Goal: Task Accomplishment & Management: Manage account settings

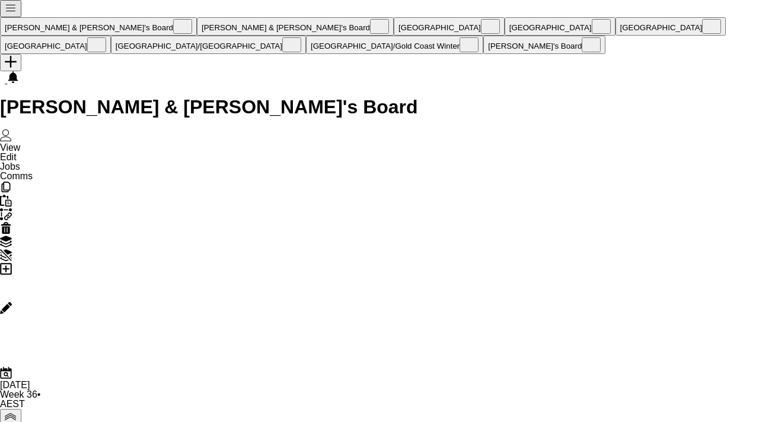
click at [306, 36] on button "[GEOGRAPHIC_DATA]/[GEOGRAPHIC_DATA] Close" at bounding box center [208, 45] width 195 height 18
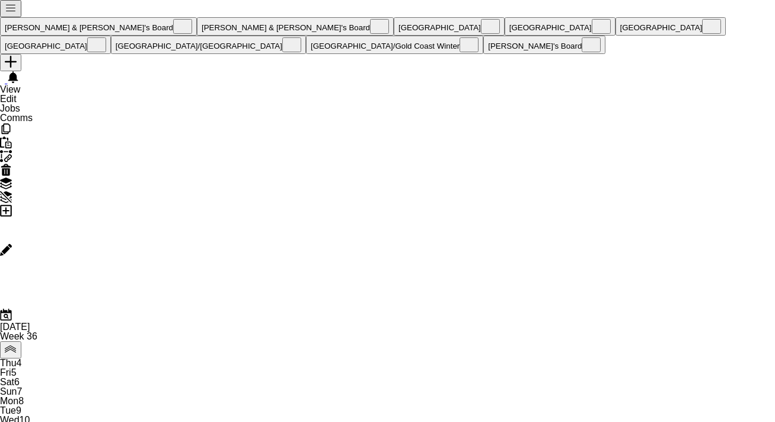
scroll to position [0, 284]
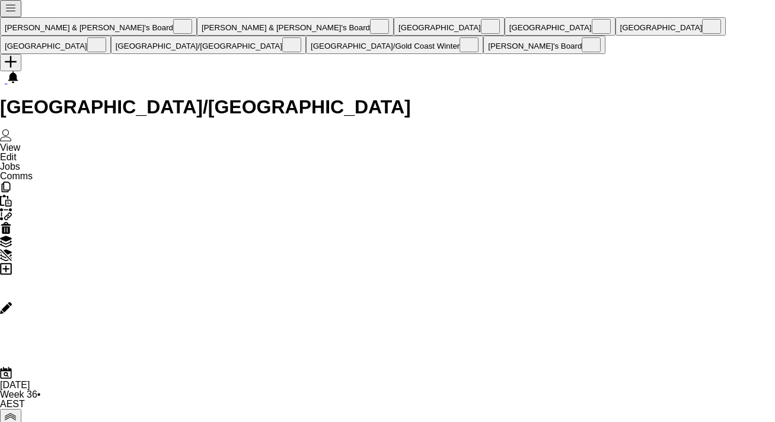
click at [111, 36] on button "Melbourne Close" at bounding box center [55, 45] width 111 height 18
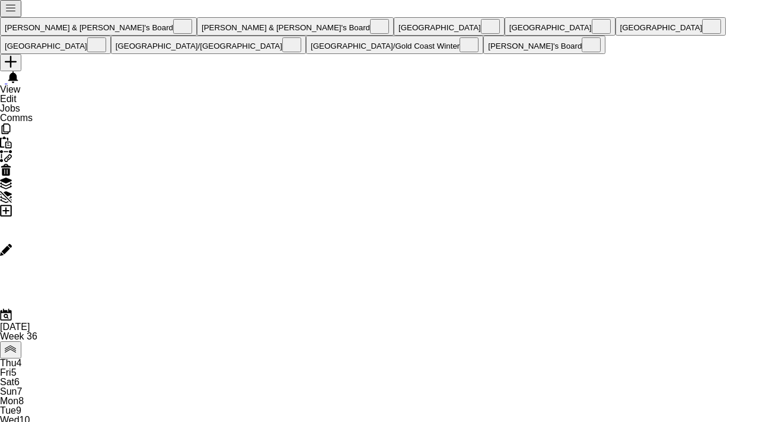
scroll to position [0, 284]
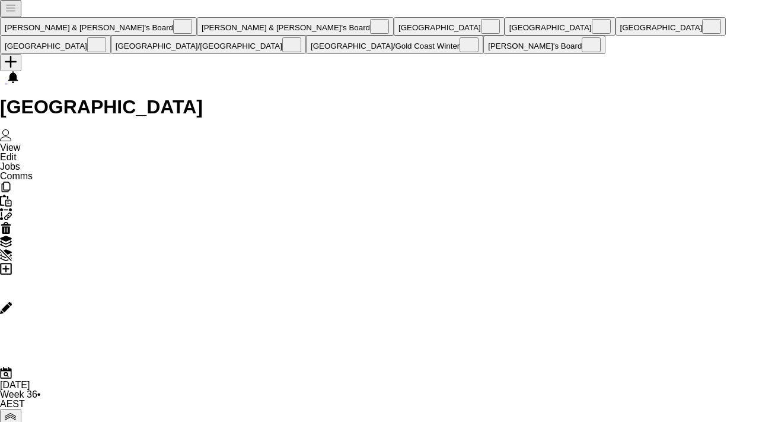
click at [306, 36] on button "[GEOGRAPHIC_DATA]/[GEOGRAPHIC_DATA] Close" at bounding box center [208, 45] width 195 height 18
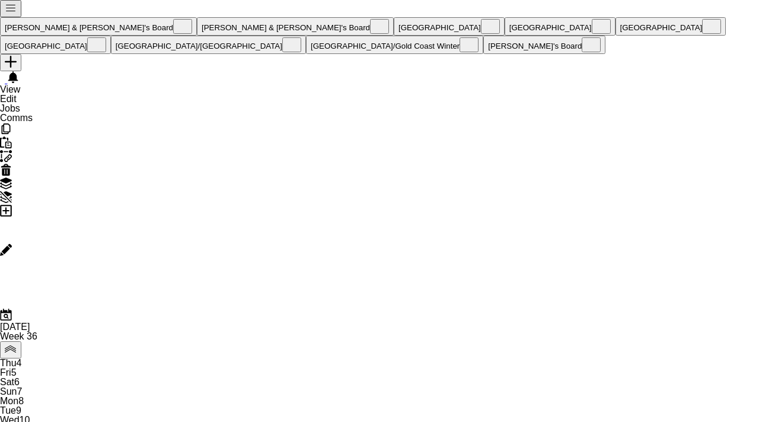
scroll to position [0, 284]
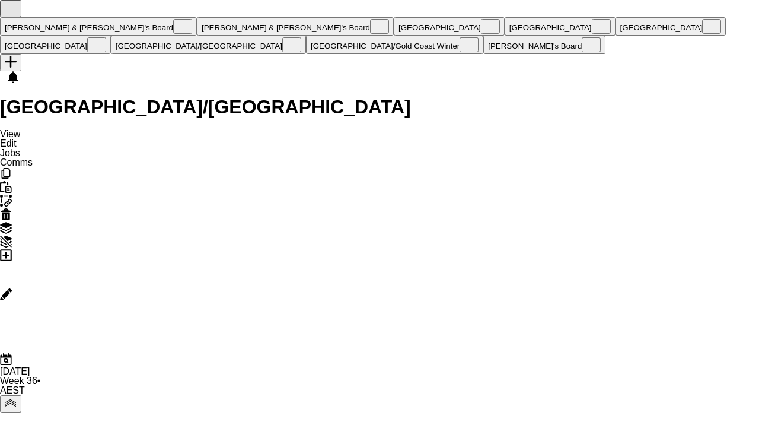
click at [483, 36] on button "[GEOGRAPHIC_DATA]/[GEOGRAPHIC_DATA] Winter Close" at bounding box center [394, 45] width 177 height 18
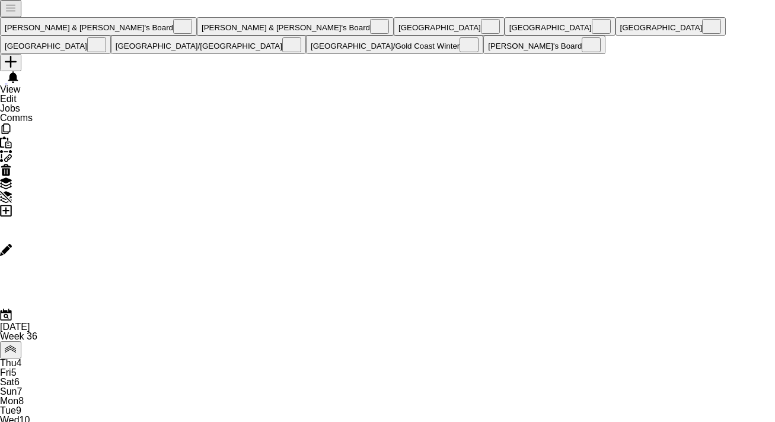
scroll to position [0, 284]
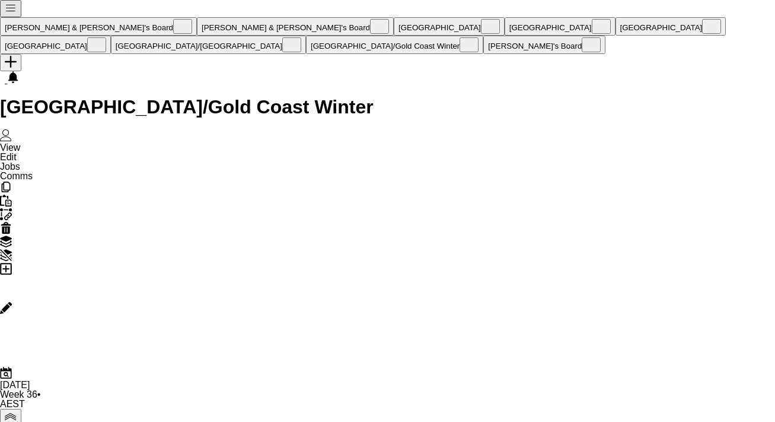
click at [197, 17] on button "[PERSON_NAME] & [PERSON_NAME]'s Board Close" at bounding box center [295, 26] width 197 height 18
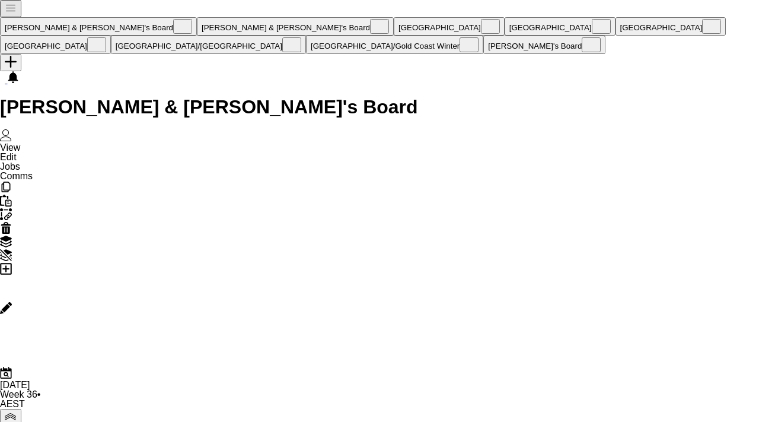
scroll to position [70, 0]
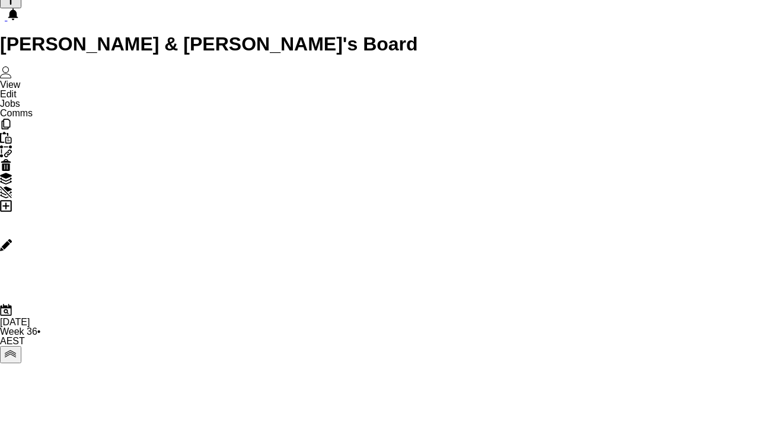
scroll to position [85, 0]
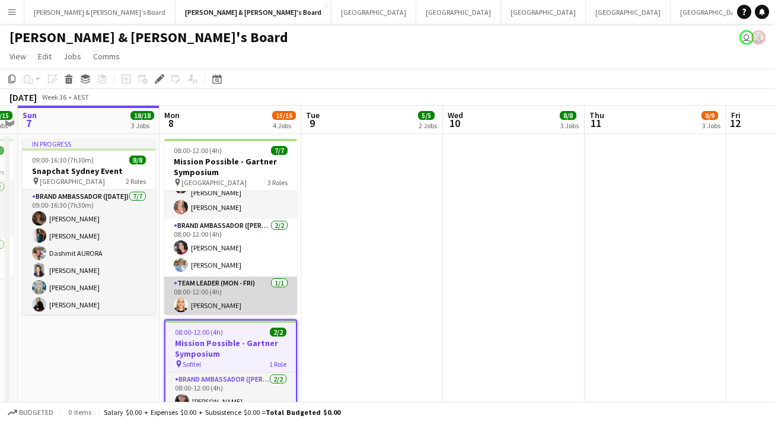
scroll to position [70, 0]
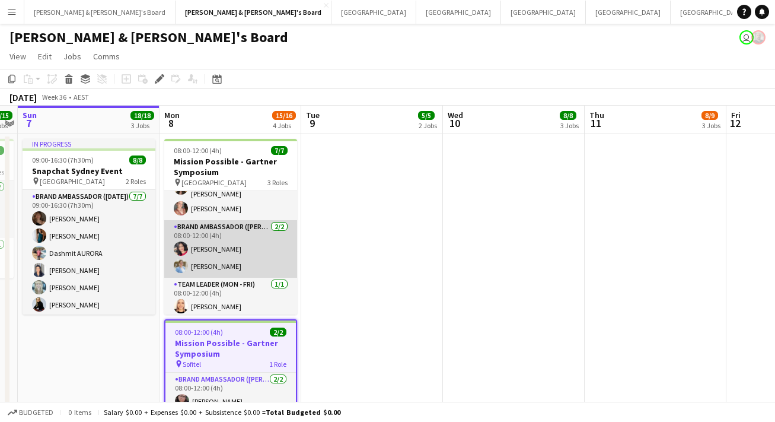
click at [228, 245] on app-card-role "Brand Ambassador (Mon - Fri) [DATE] 08:00-12:00 (4h) [PERSON_NAME] [PERSON_NAME]" at bounding box center [230, 249] width 133 height 58
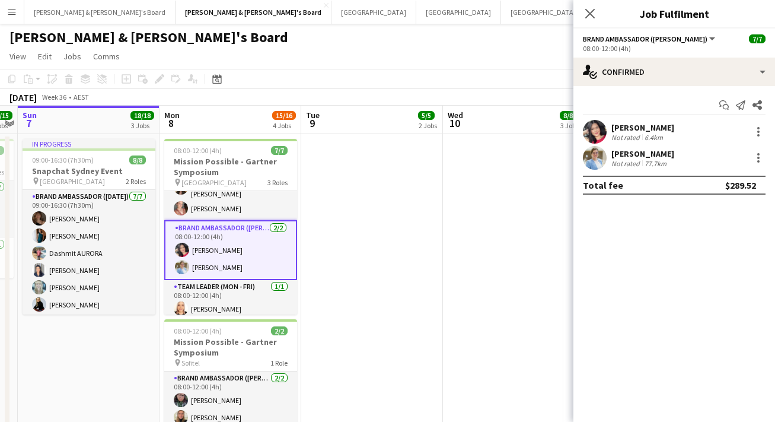
click at [619, 123] on div "[PERSON_NAME]" at bounding box center [643, 127] width 63 height 11
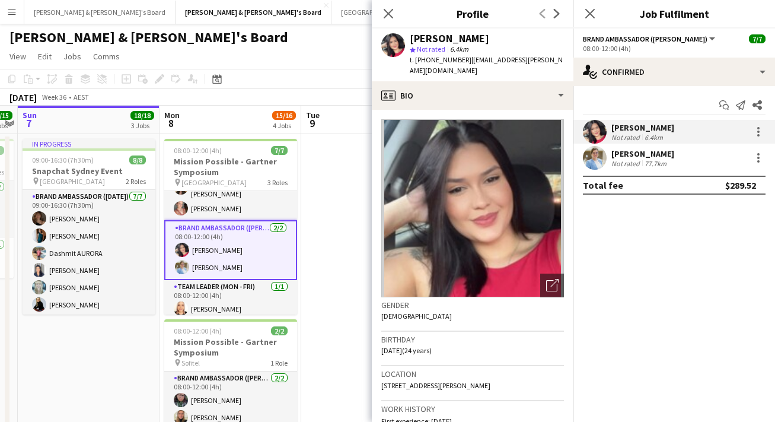
click at [440, 38] on div "[PERSON_NAME]" at bounding box center [449, 38] width 79 height 11
copy div "[PERSON_NAME]"
click at [439, 56] on span "t. +610451192808" at bounding box center [441, 59] width 62 height 9
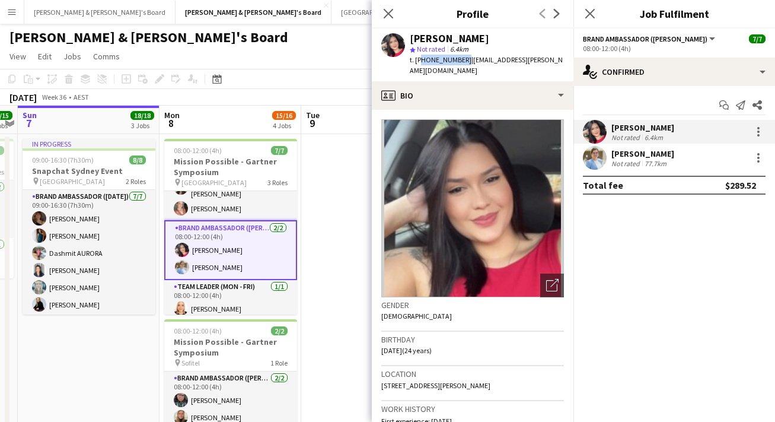
click at [439, 56] on span "t. +610451192808" at bounding box center [441, 59] width 62 height 9
click at [426, 59] on span "t. +610451192808" at bounding box center [441, 59] width 62 height 9
drag, startPoint x: 428, startPoint y: 61, endPoint x: 462, endPoint y: 62, distance: 33.8
click at [462, 62] on span "t. +610451192808" at bounding box center [441, 59] width 62 height 9
copy span "0451192808"
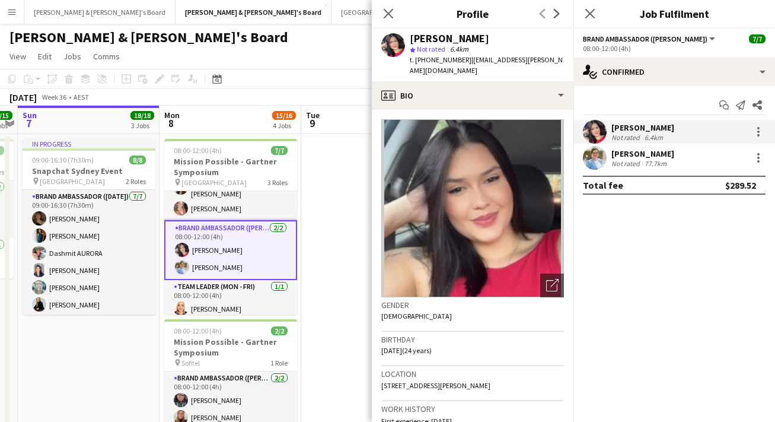
click at [218, 266] on app-card-role "Brand Ambassador (Mon - Fri) [DATE] 08:00-12:00 (4h) [PERSON_NAME] [PERSON_NAME]" at bounding box center [230, 250] width 133 height 60
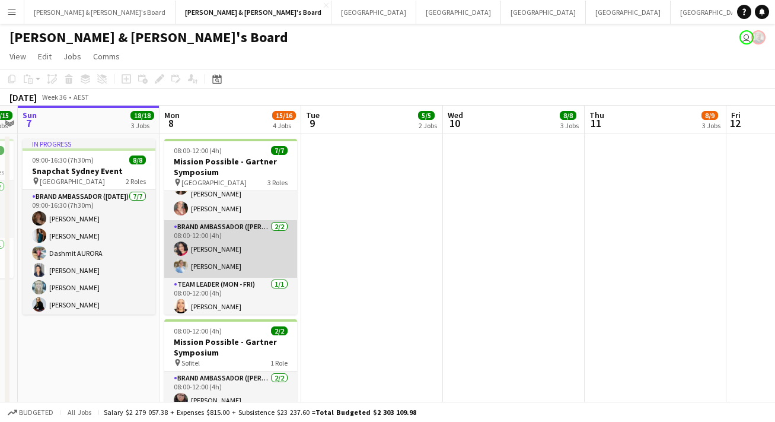
click at [218, 266] on app-card-role "Brand Ambassador (Mon - Fri) [DATE] 08:00-12:00 (4h) [PERSON_NAME] [PERSON_NAME]" at bounding box center [230, 249] width 133 height 58
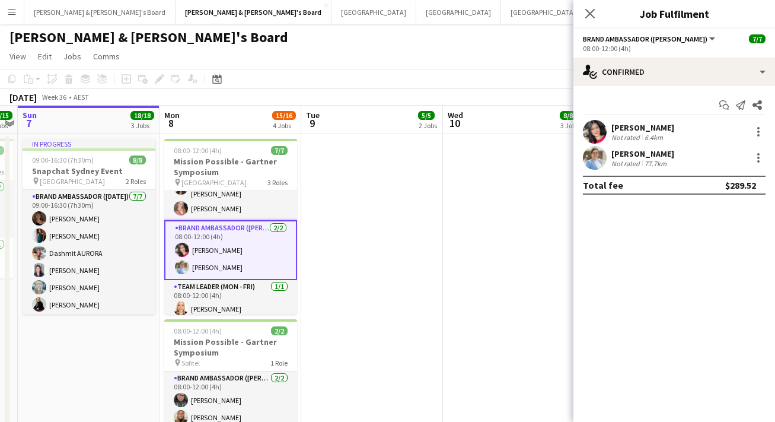
click at [653, 150] on div "[PERSON_NAME]" at bounding box center [643, 153] width 63 height 11
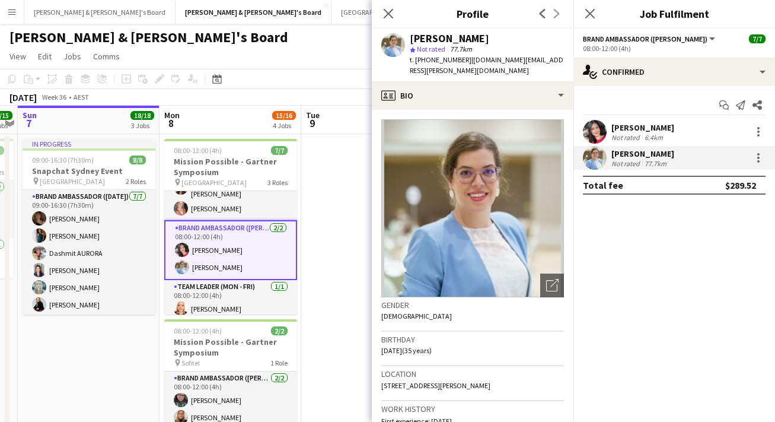
click at [435, 43] on div "[PERSON_NAME]" at bounding box center [449, 38] width 79 height 11
copy div "[PERSON_NAME]"
click at [444, 56] on span "t. [PHONE_NUMBER]" at bounding box center [441, 59] width 62 height 9
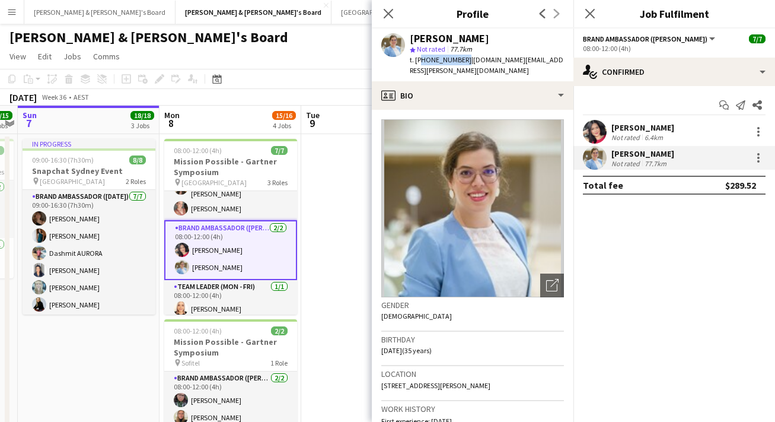
click at [444, 56] on span "t. [PHONE_NUMBER]" at bounding box center [441, 59] width 62 height 9
click at [444, 62] on span "t. [PHONE_NUMBER]" at bounding box center [441, 59] width 62 height 9
copy span "610401939745"
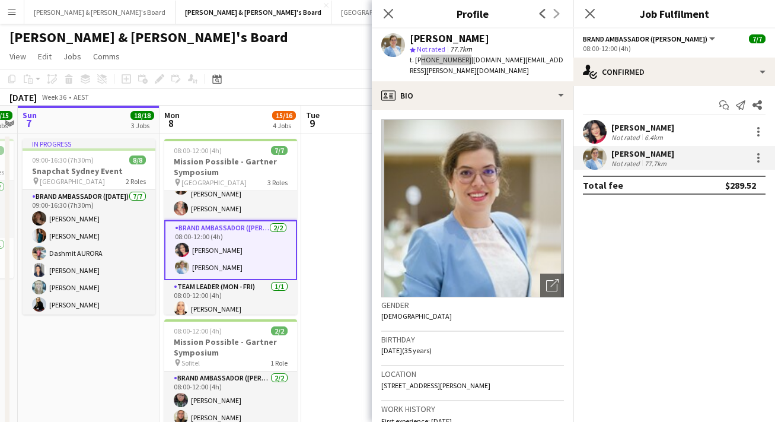
drag, startPoint x: 673, startPoint y: 168, endPoint x: 439, endPoint y: 60, distance: 258.0
click at [439, 60] on span "t. [PHONE_NUMBER]" at bounding box center [441, 59] width 62 height 9
click at [442, 61] on span "t. [PHONE_NUMBER]" at bounding box center [441, 59] width 62 height 9
copy span "610401939745"
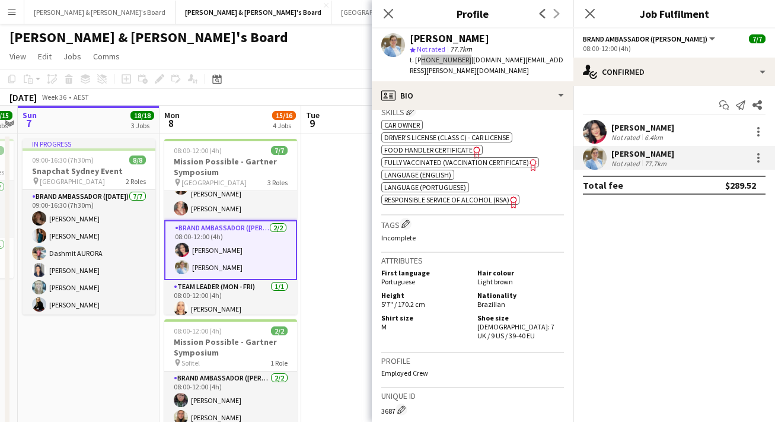
scroll to position [581, 0]
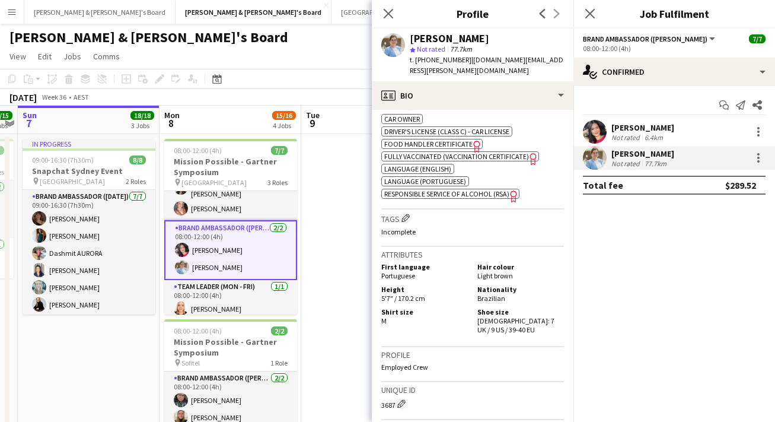
click at [616, 129] on div "[PERSON_NAME]" at bounding box center [643, 127] width 63 height 11
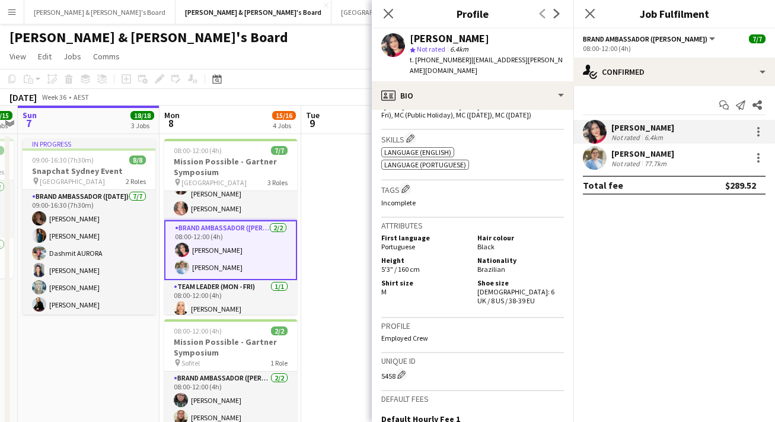
scroll to position [478, 0]
click at [389, 18] on icon "Close pop-in" at bounding box center [388, 13] width 11 height 11
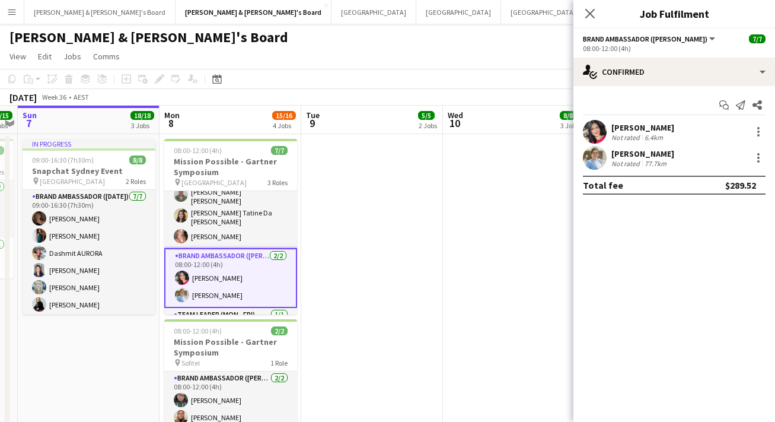
scroll to position [35, 0]
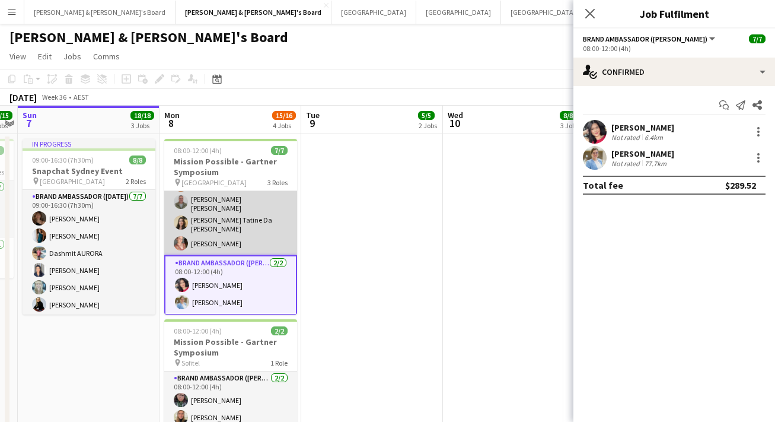
click at [224, 236] on app-card-role "Brand Ambassador (Mon - Fri) 4/4 08:00-12:00 (4h) Rachel Tang Jofre Maestracci …" at bounding box center [230, 205] width 133 height 99
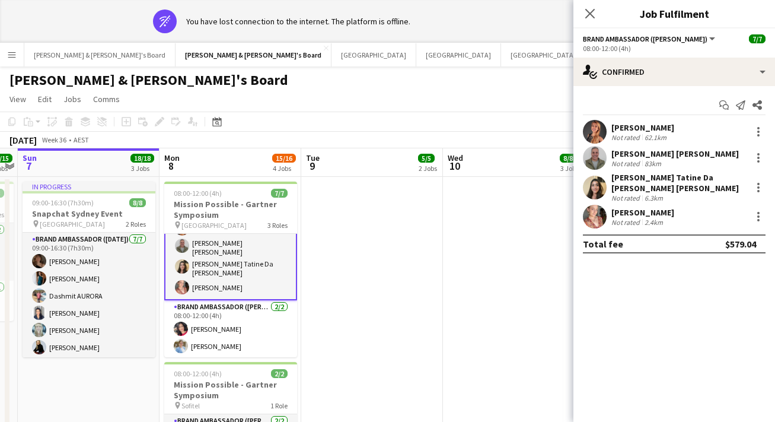
click at [598, 205] on app-user-avatar at bounding box center [595, 217] width 24 height 24
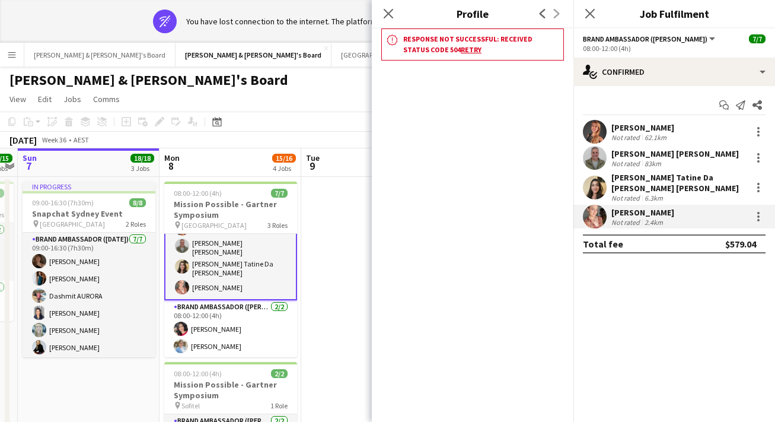
click at [434, 48] on h3 "Response not successful: Received status code 504 Retry" at bounding box center [480, 44] width 155 height 21
click at [461, 48] on link "Retry" at bounding box center [471, 49] width 21 height 9
click at [461, 49] on link "Retry" at bounding box center [471, 49] width 21 height 9
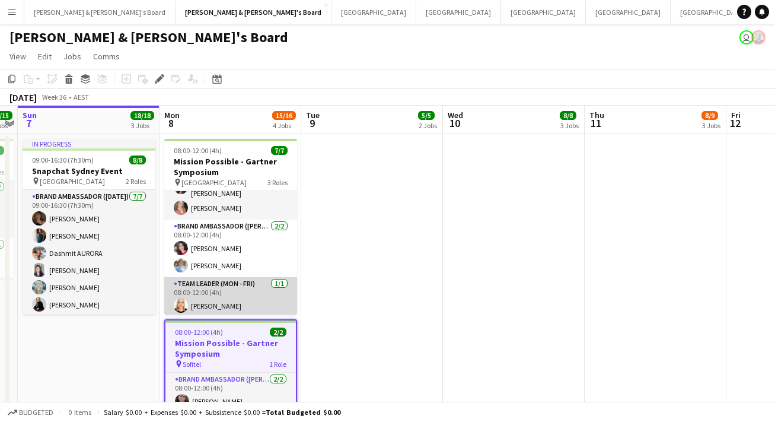
scroll to position [70, 0]
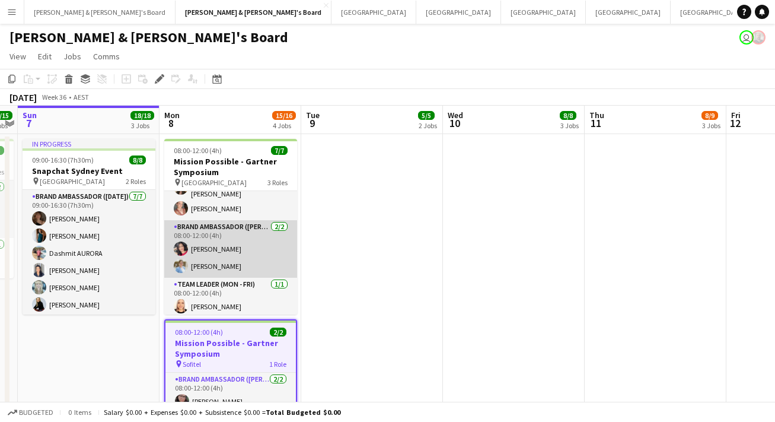
click at [245, 229] on app-card-role "Brand Ambassador (Mon - Fri) [DATE] 08:00-12:00 (4h) [PERSON_NAME] [PERSON_NAME]" at bounding box center [230, 249] width 133 height 58
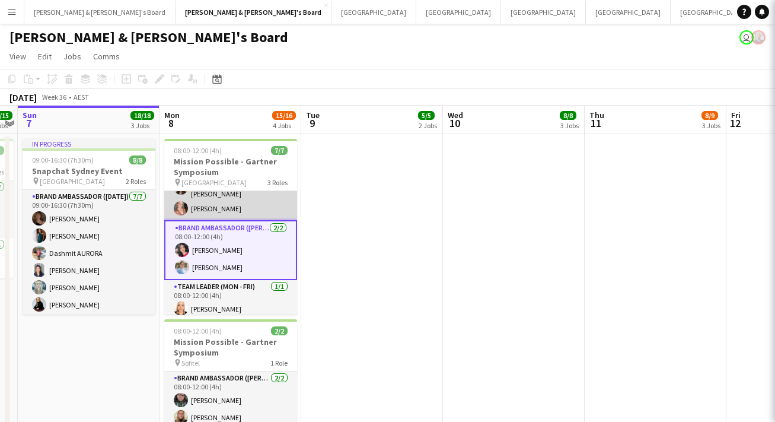
click at [238, 203] on app-card-role "Brand Ambassador (Mon - Fri) 4/4 08:00-12:00 (4h) Rachel Tang Jofre Maestracci …" at bounding box center [230, 170] width 133 height 99
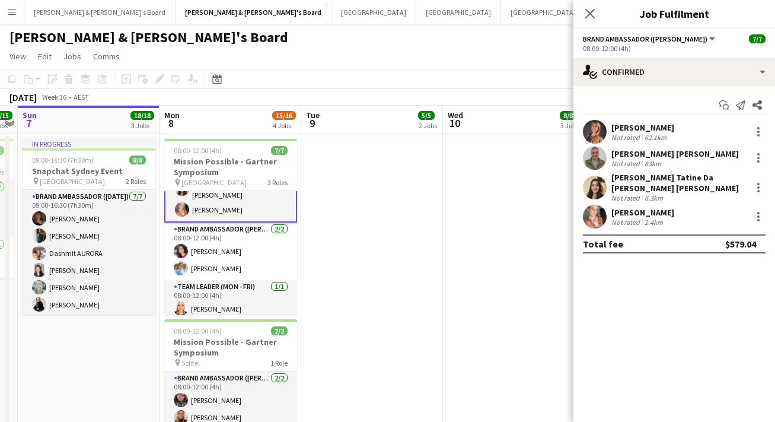
click at [592, 212] on app-user-avatar at bounding box center [595, 217] width 24 height 24
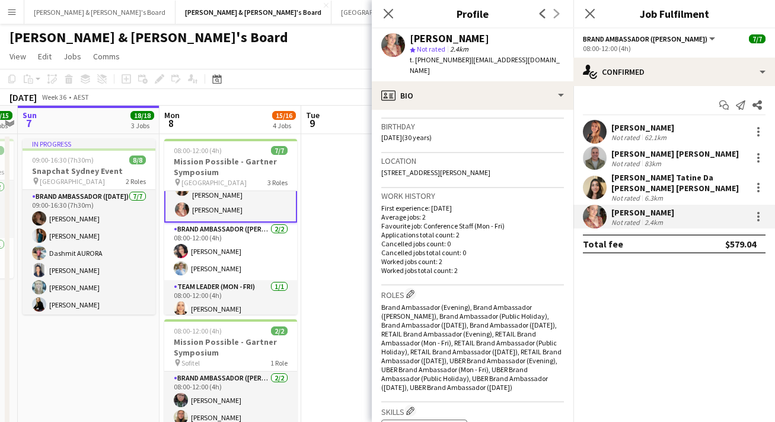
scroll to position [210, 0]
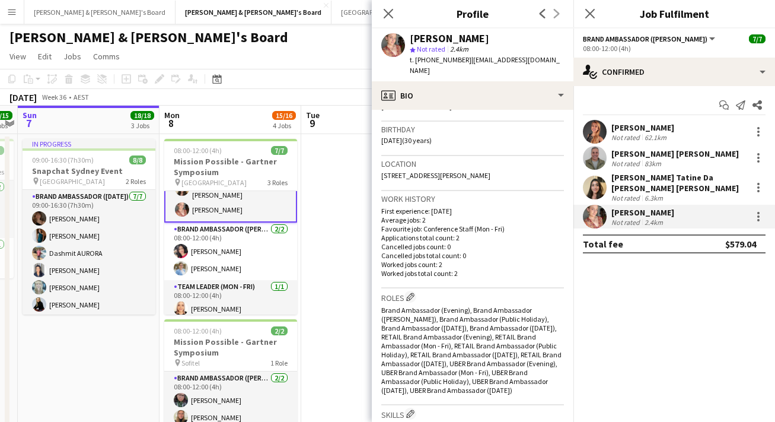
click at [598, 184] on app-user-avatar at bounding box center [595, 188] width 24 height 24
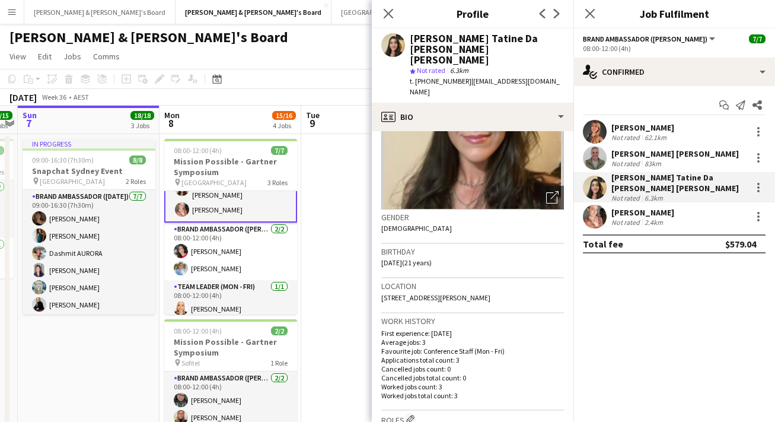
scroll to position [115, 0]
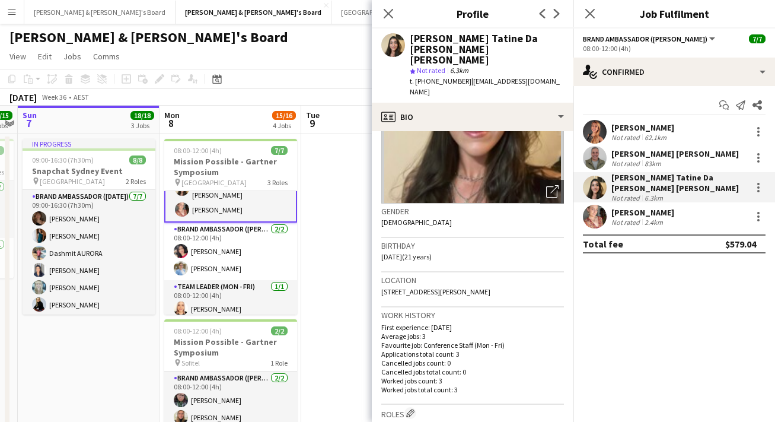
click at [596, 152] on app-user-avatar at bounding box center [595, 158] width 24 height 24
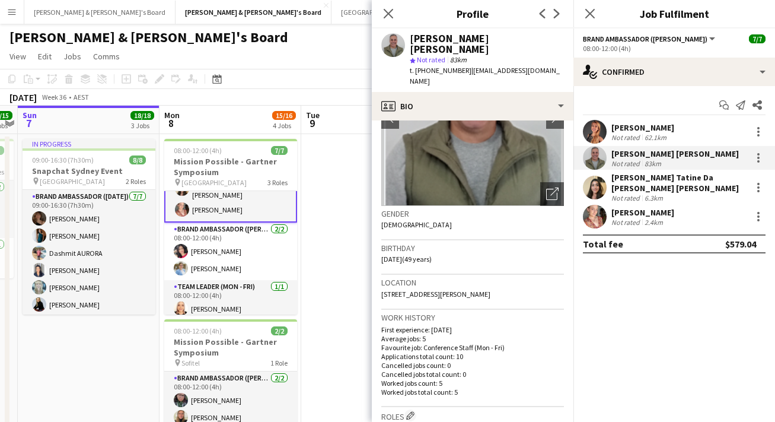
scroll to position [105, 0]
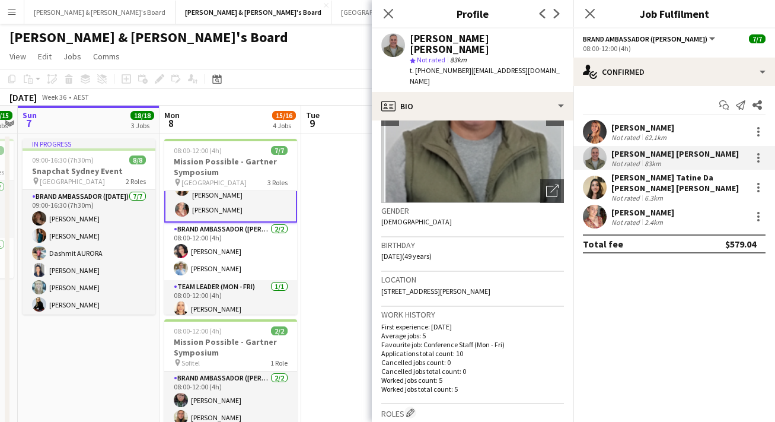
click at [594, 133] on app-user-avatar at bounding box center [595, 132] width 24 height 24
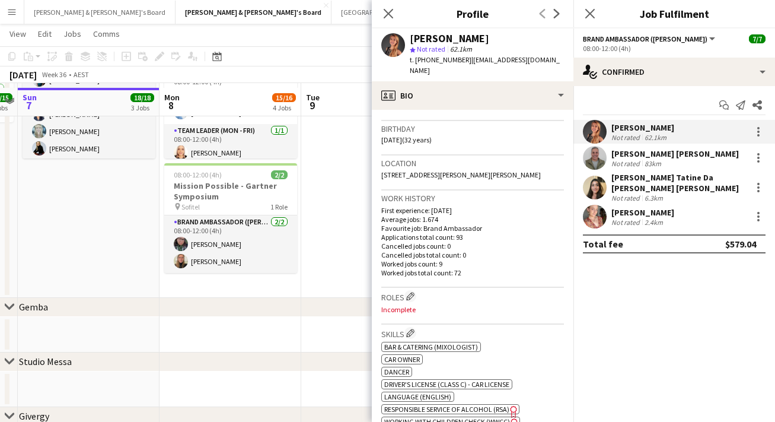
scroll to position [160, 0]
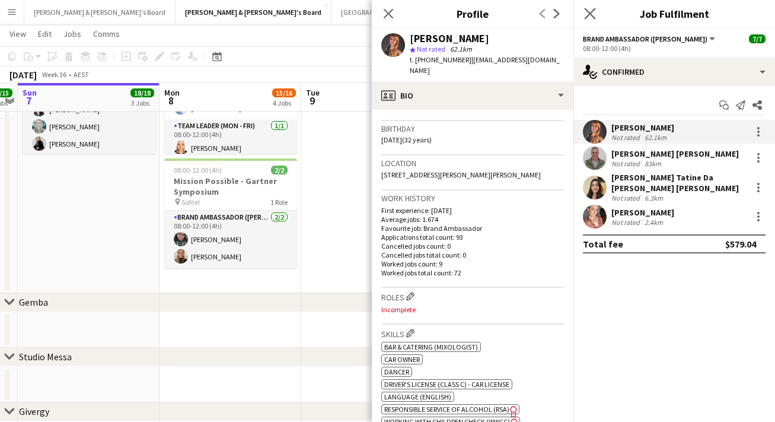
click at [596, 17] on icon "Close pop-in" at bounding box center [589, 13] width 11 height 11
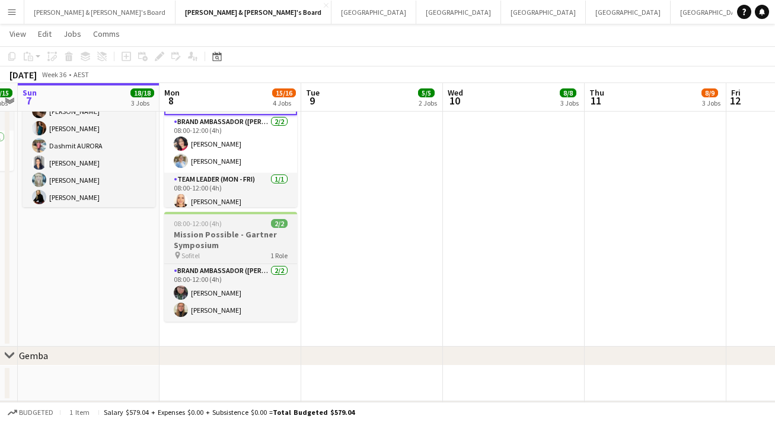
scroll to position [100, 0]
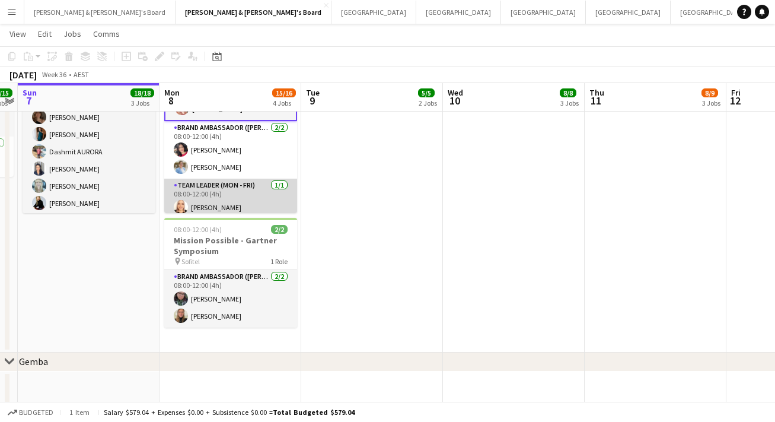
click at [222, 199] on app-card-role "Team Leader (Mon - Fri) 1/1 08:00-12:00 (4h) Nicole Armstrong" at bounding box center [230, 199] width 133 height 40
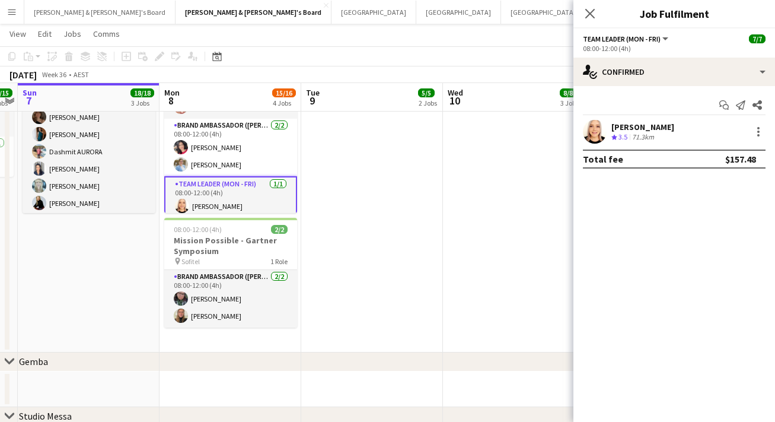
click at [597, 128] on app-user-avatar at bounding box center [595, 132] width 24 height 24
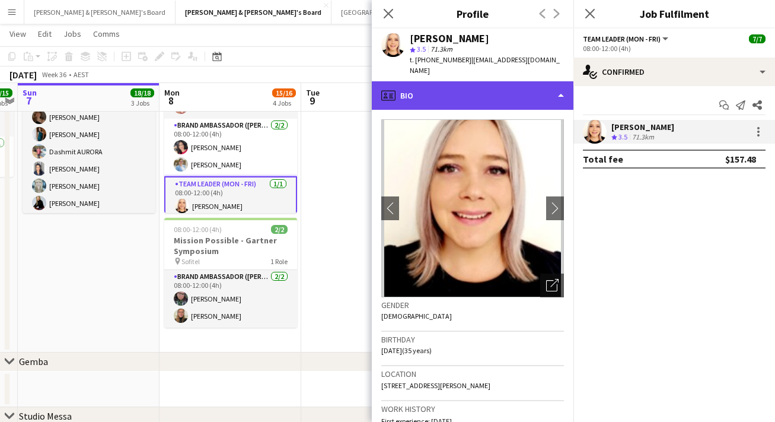
click at [518, 81] on div "profile Bio" at bounding box center [473, 95] width 202 height 28
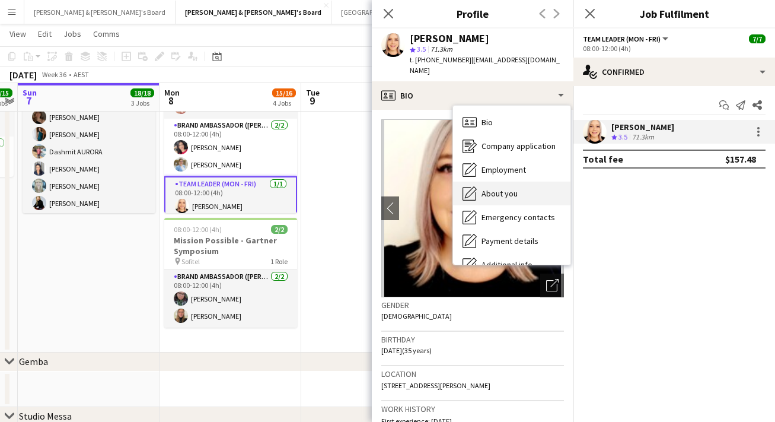
click at [521, 182] on div "About you About you" at bounding box center [511, 194] width 117 height 24
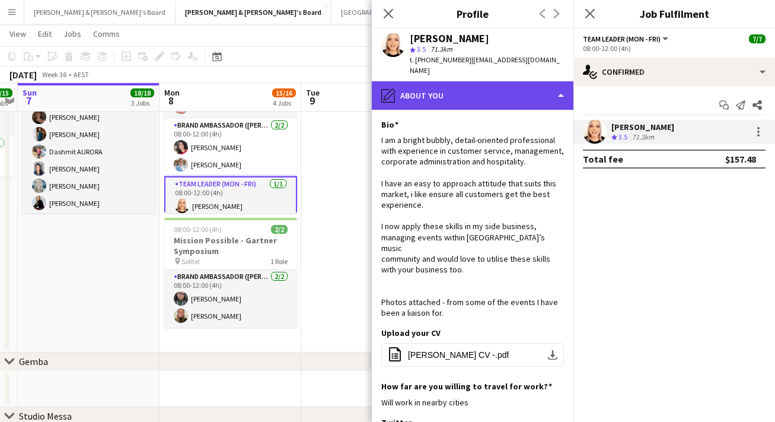
click at [504, 94] on div "pencil4 About you" at bounding box center [473, 95] width 202 height 28
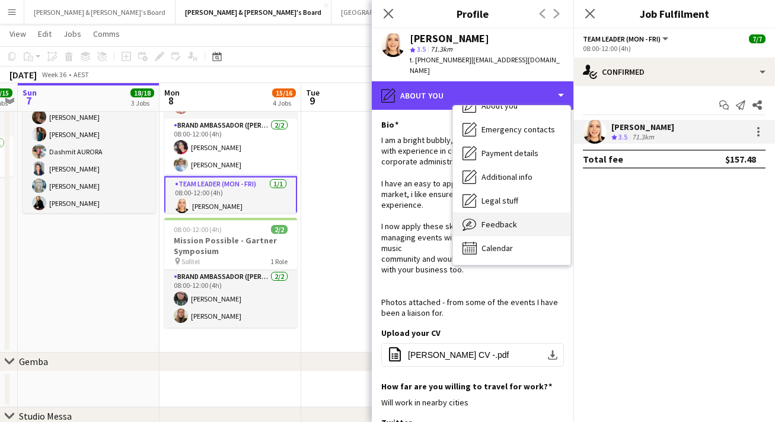
scroll to position [88, 0]
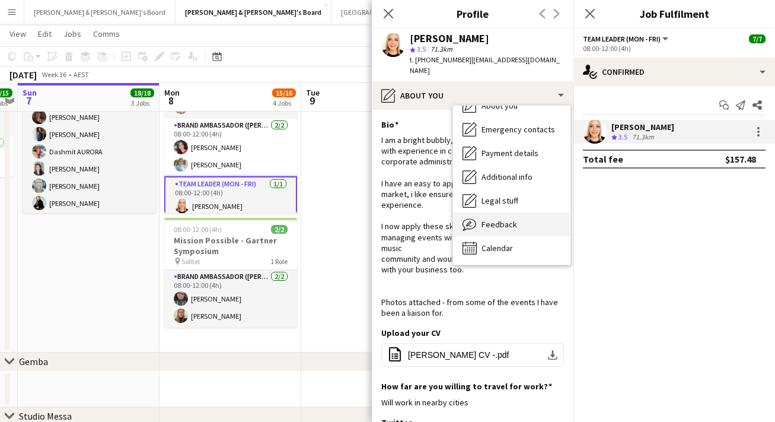
click at [522, 220] on div "Feedback Feedback" at bounding box center [511, 224] width 117 height 24
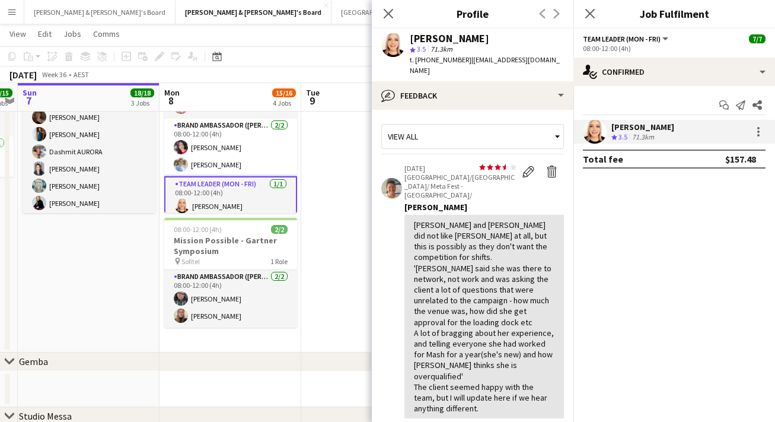
scroll to position [0, 0]
click at [587, 9] on icon "Close pop-in" at bounding box center [589, 13] width 11 height 11
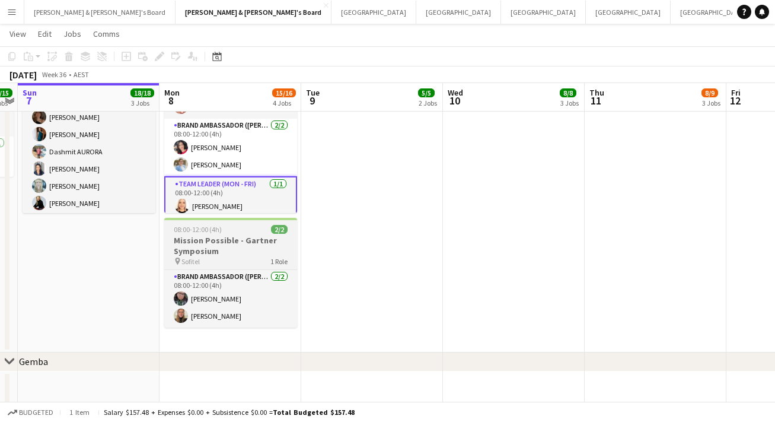
click at [246, 256] on div "pin Sofitel 1 Role" at bounding box center [230, 260] width 133 height 9
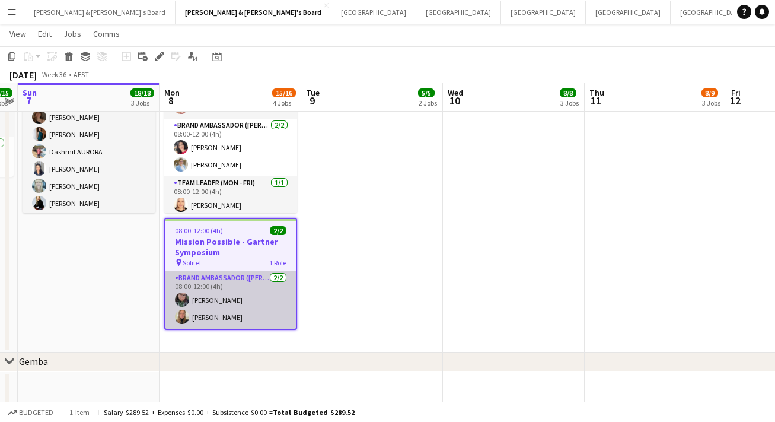
click at [234, 287] on app-card-role "Brand Ambassador (Mon - Fri) 2/2 08:00-12:00 (4h) Beatriz Barreto Leticia Schwab" at bounding box center [231, 300] width 131 height 58
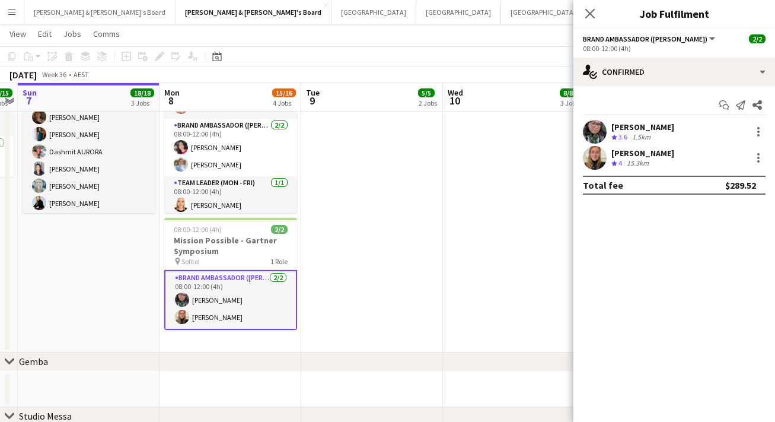
click at [594, 126] on app-user-avatar at bounding box center [595, 132] width 24 height 24
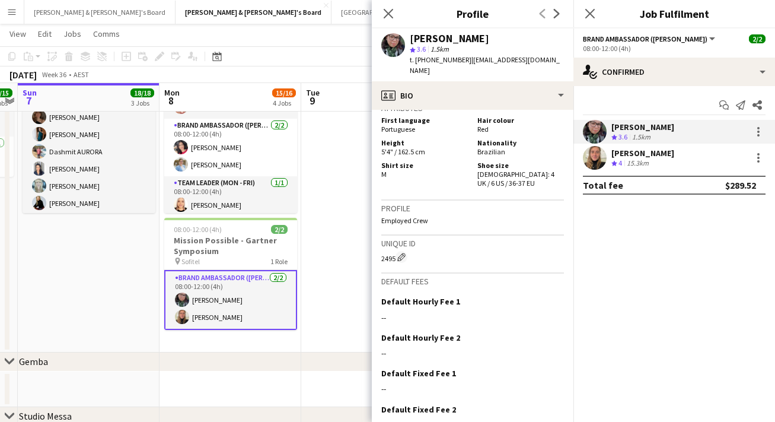
scroll to position [730, 0]
click at [527, 69] on div "Beatriz Barreto star 3.6 1.5km t. +610452141396 | biahdbarreto@gmail.com" at bounding box center [473, 54] width 202 height 53
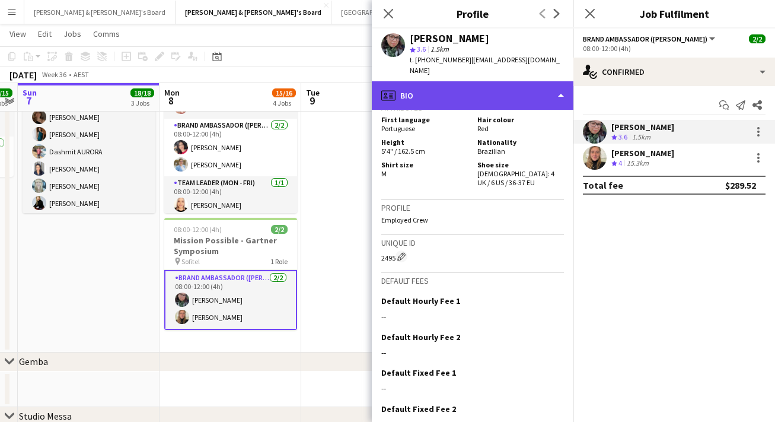
click at [520, 89] on div "profile Bio" at bounding box center [473, 95] width 202 height 28
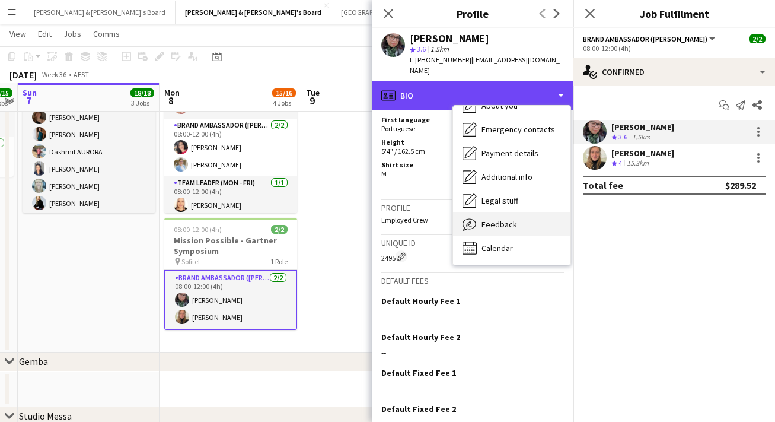
scroll to position [88, 0]
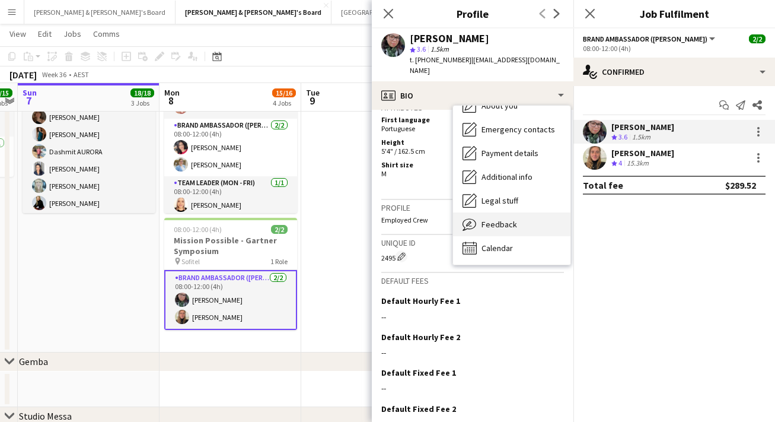
click at [500, 219] on span "Feedback" at bounding box center [500, 224] width 36 height 11
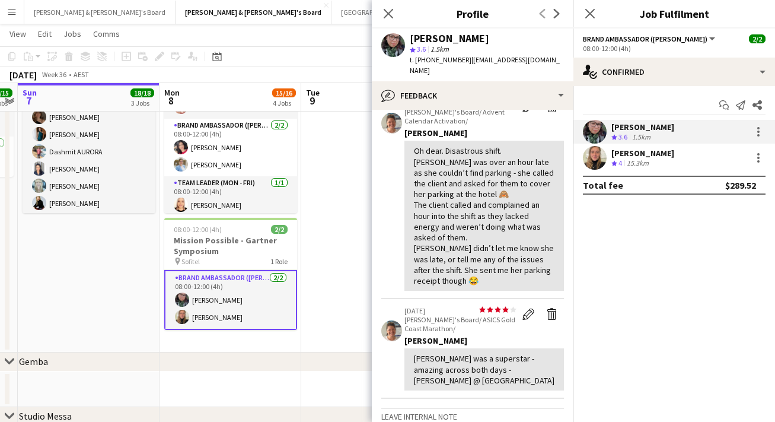
scroll to position [432, 0]
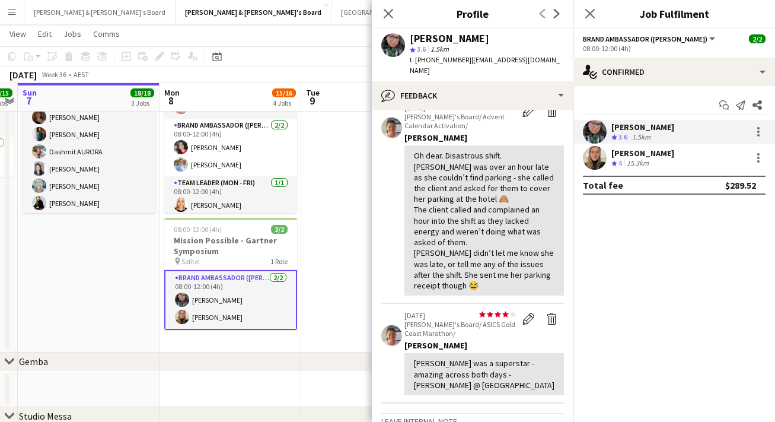
click at [618, 168] on div "Leticia Schwab Crew rating 4 15.3km" at bounding box center [675, 158] width 202 height 24
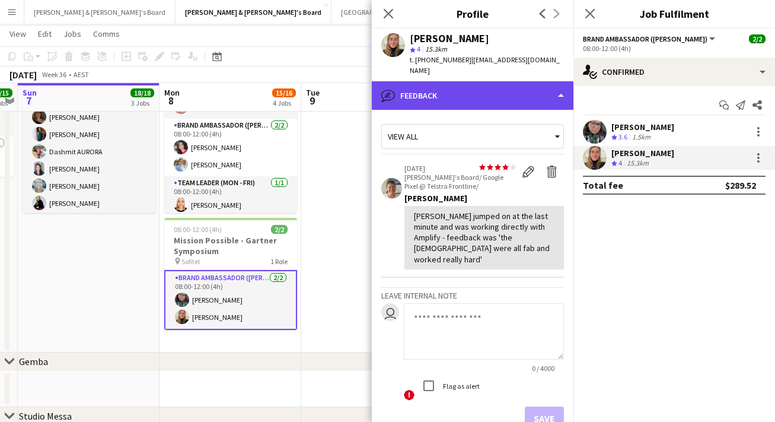
click at [454, 82] on div "bubble-pencil Feedback" at bounding box center [473, 95] width 202 height 28
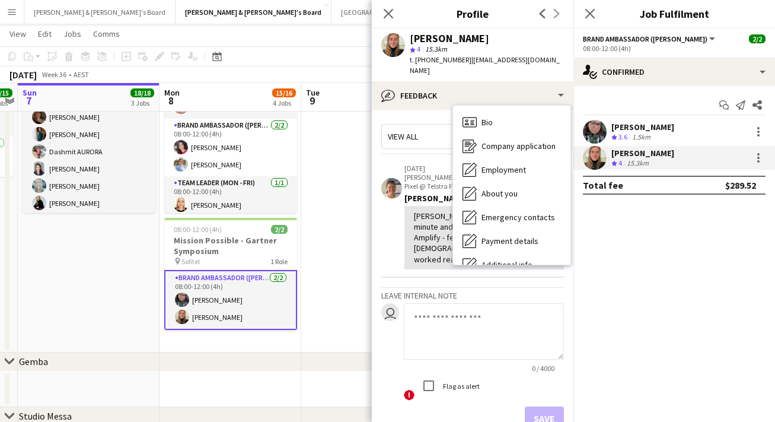
click at [393, 43] on app-user-avatar at bounding box center [393, 45] width 24 height 24
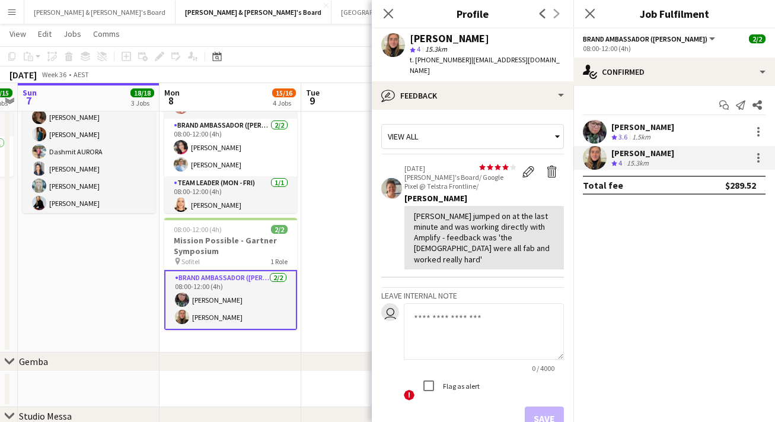
click at [428, 43] on div "[PERSON_NAME]" at bounding box center [449, 38] width 79 height 11
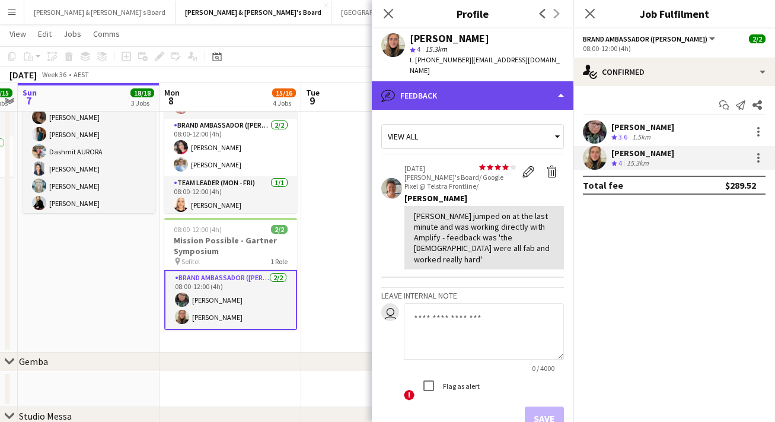
click at [467, 94] on div "bubble-pencil Feedback" at bounding box center [473, 95] width 202 height 28
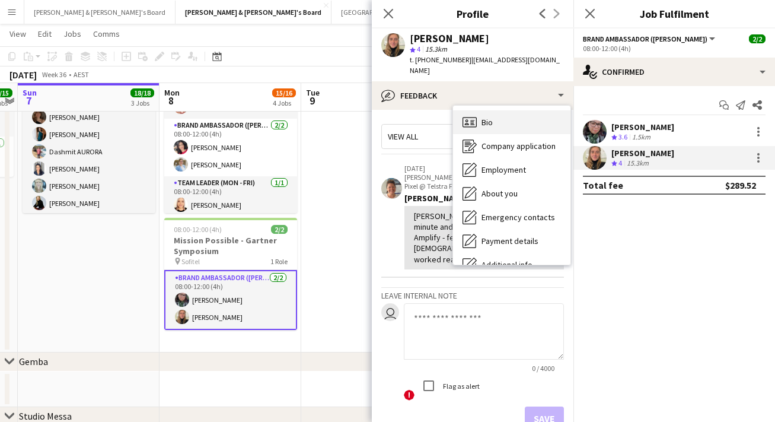
click at [481, 114] on div "Bio Bio" at bounding box center [511, 122] width 117 height 24
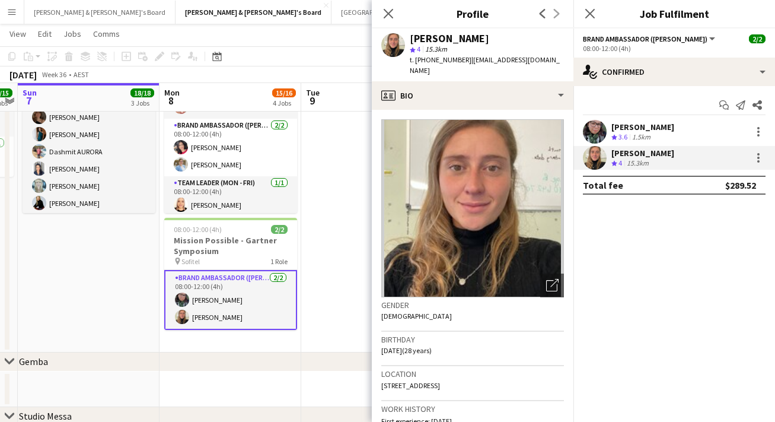
click at [655, 129] on div "[PERSON_NAME]" at bounding box center [643, 127] width 63 height 11
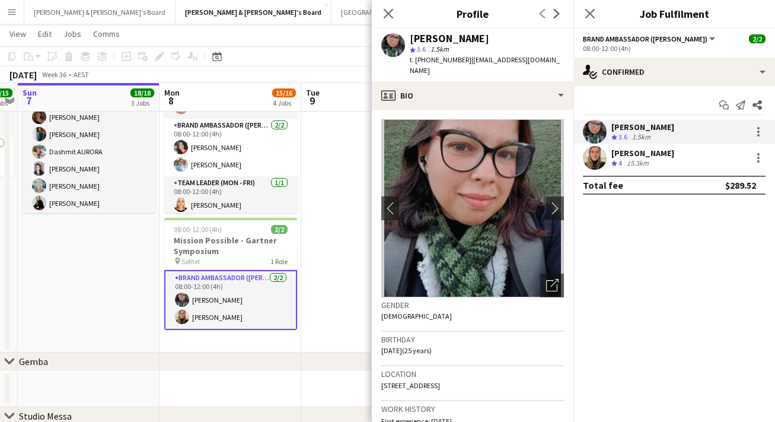
click at [567, 198] on app-crew-profile-bio "chevron-left chevron-right Open photos pop-in Gender Female Birthday 04-10-1999…" at bounding box center [473, 266] width 202 height 312
click at [559, 202] on app-icon "chevron-right" at bounding box center [555, 208] width 18 height 12
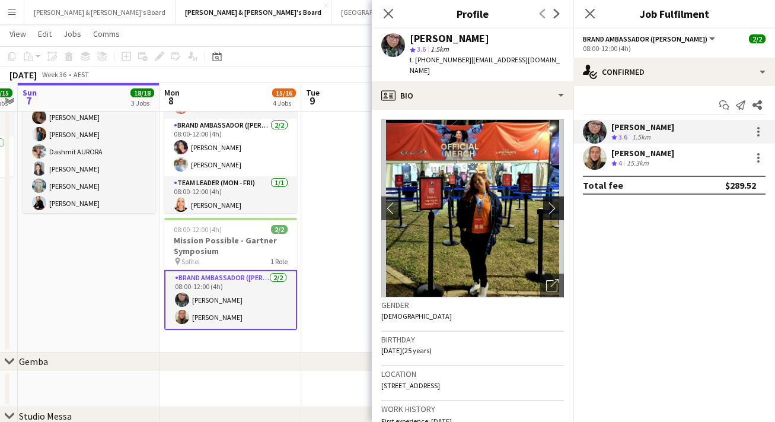
click at [558, 202] on app-icon "chevron-right" at bounding box center [555, 208] width 18 height 12
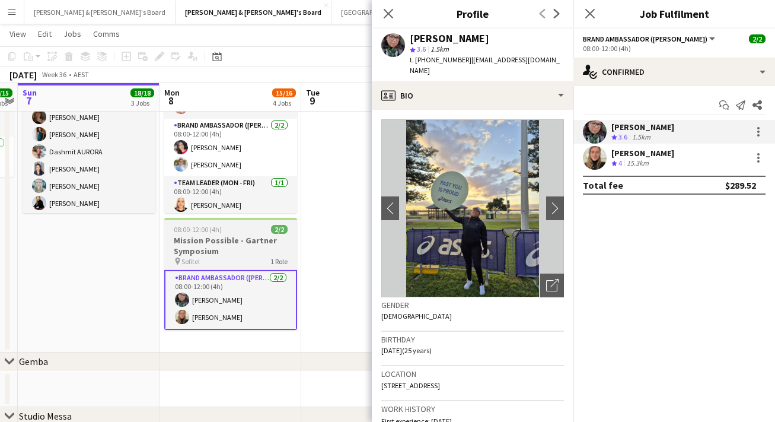
click at [214, 240] on h3 "Mission Possible - Gartner Symposium" at bounding box center [230, 245] width 133 height 21
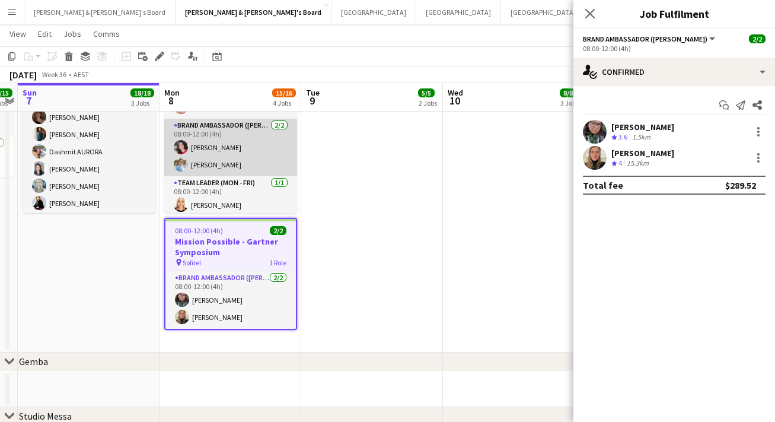
click at [241, 172] on app-card-role "Brand Ambassador (Mon - Fri) [DATE] 08:00-12:00 (4h) [PERSON_NAME] [PERSON_NAME]" at bounding box center [230, 148] width 133 height 58
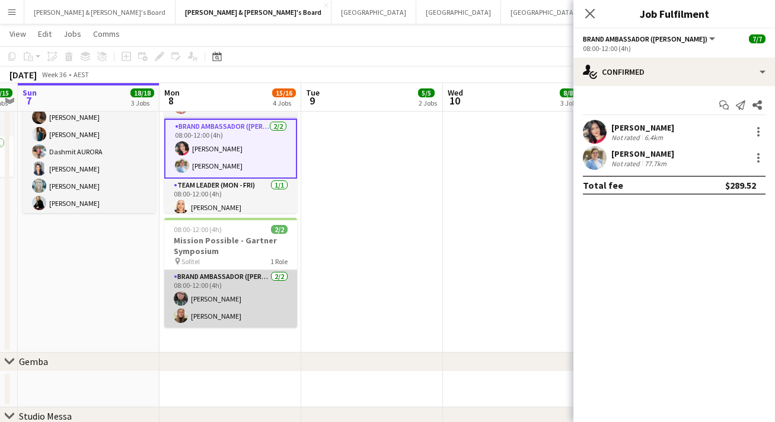
click at [222, 276] on app-card-role "Brand Ambassador (Mon - Fri) 2/2 08:00-12:00 (4h) Beatriz Barreto Leticia Schwab" at bounding box center [230, 299] width 133 height 58
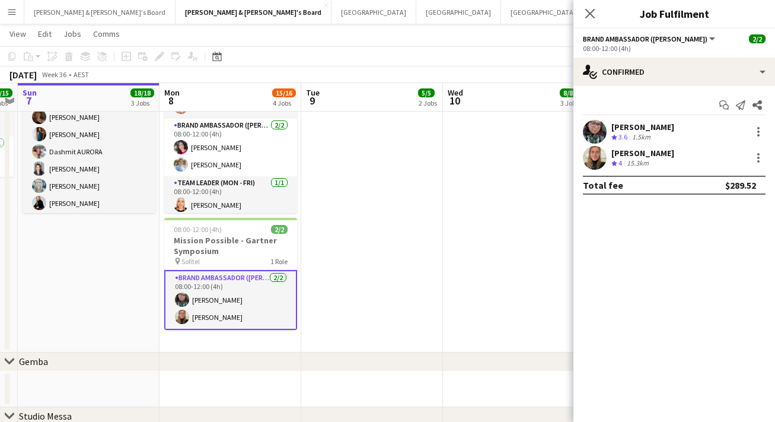
click at [588, 132] on app-user-avatar at bounding box center [595, 132] width 24 height 24
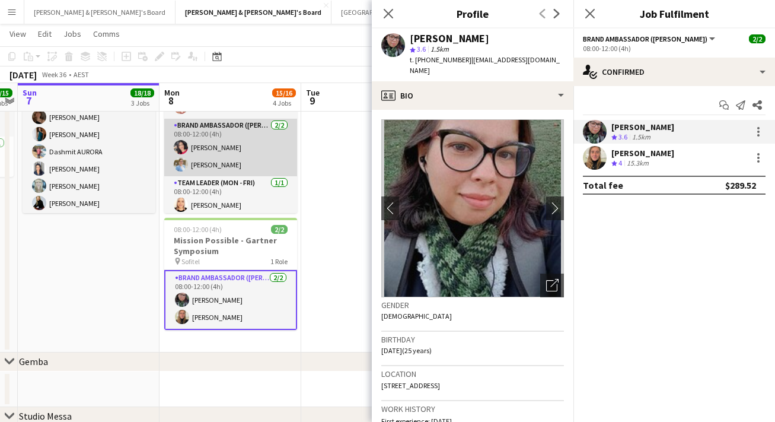
click at [241, 133] on app-card-role "Brand Ambassador (Mon - Fri) [DATE] 08:00-12:00 (4h) [PERSON_NAME] [PERSON_NAME]" at bounding box center [230, 148] width 133 height 58
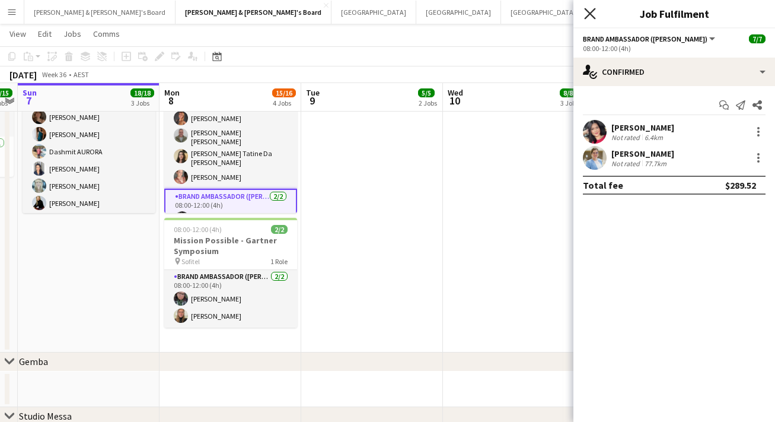
click at [589, 12] on icon at bounding box center [589, 13] width 11 height 11
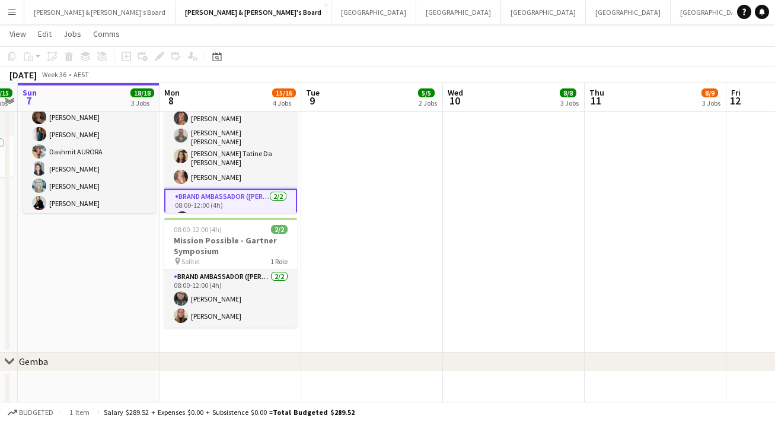
click at [11, 11] on app-icon "Menu" at bounding box center [11, 11] width 9 height 9
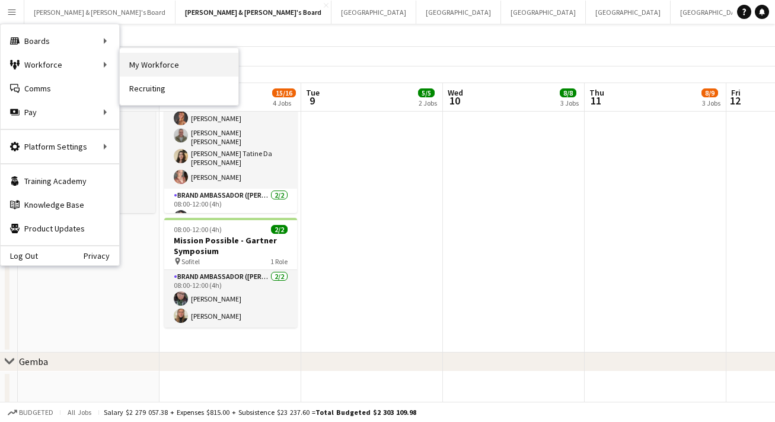
click at [145, 72] on link "My Workforce" at bounding box center [179, 65] width 119 height 24
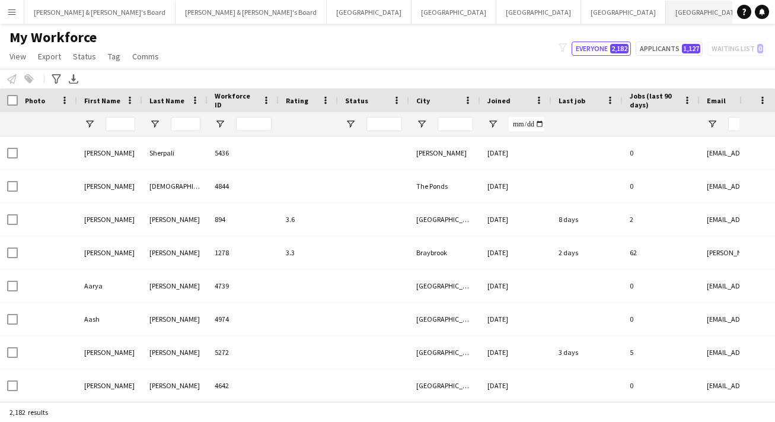
type input "****"
type input "**********"
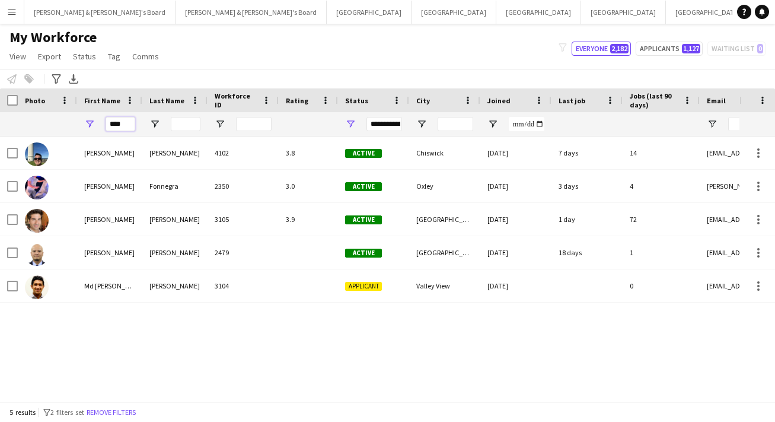
click at [116, 123] on input "****" at bounding box center [121, 124] width 30 height 14
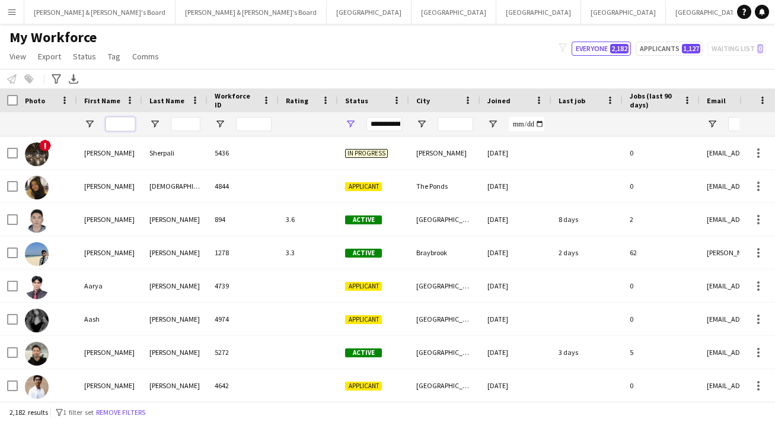
type input "*"
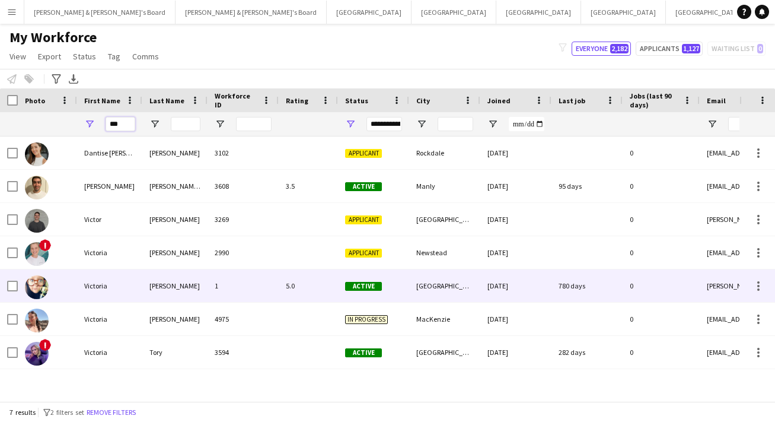
type input "***"
click at [133, 288] on div "Victoria" at bounding box center [109, 285] width 65 height 33
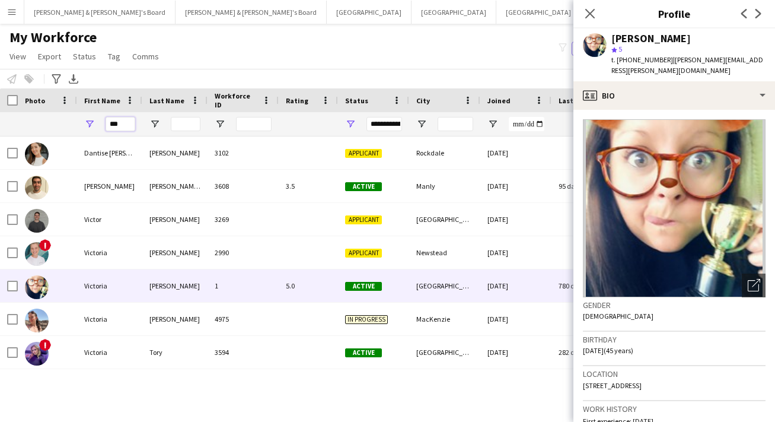
click at [120, 123] on input "***" at bounding box center [121, 124] width 30 height 14
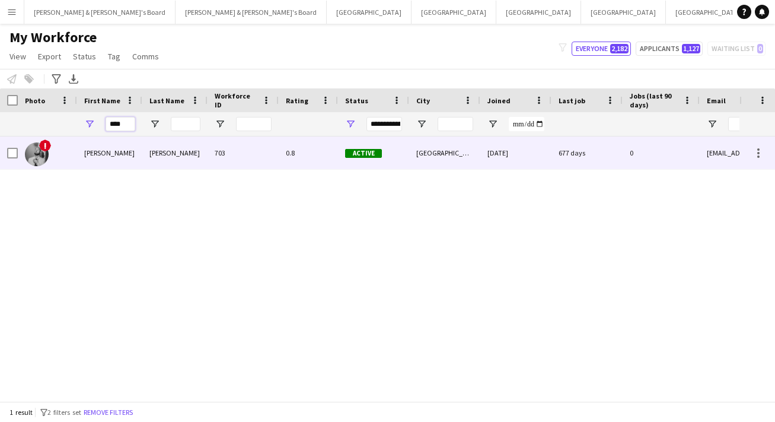
type input "****"
click at [84, 159] on div "Neil" at bounding box center [109, 152] width 65 height 33
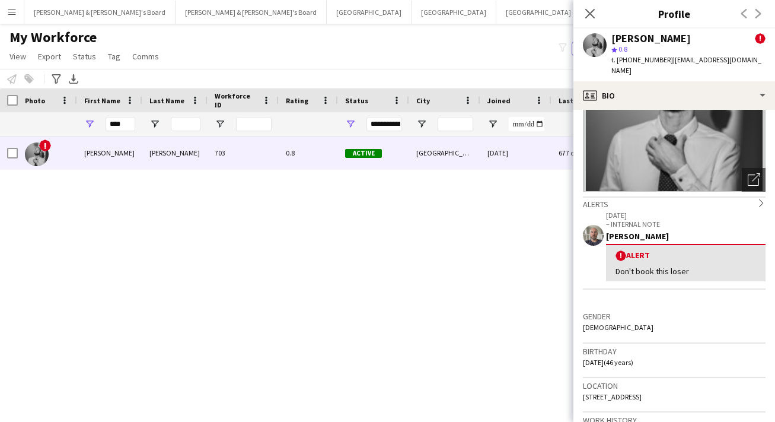
scroll to position [117, 0]
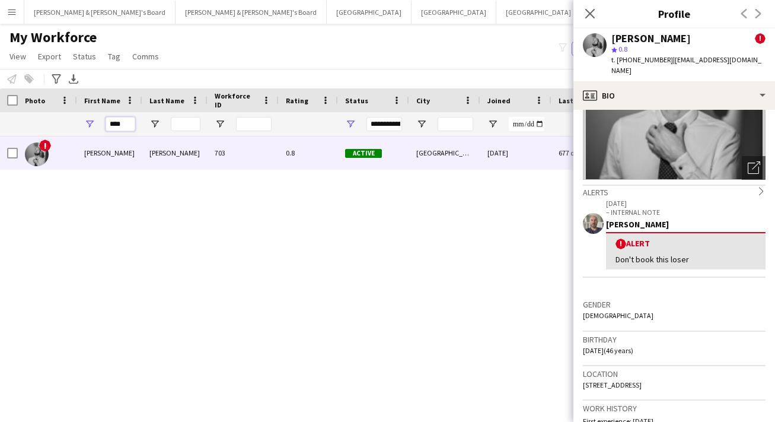
click at [116, 123] on input "****" at bounding box center [121, 124] width 30 height 14
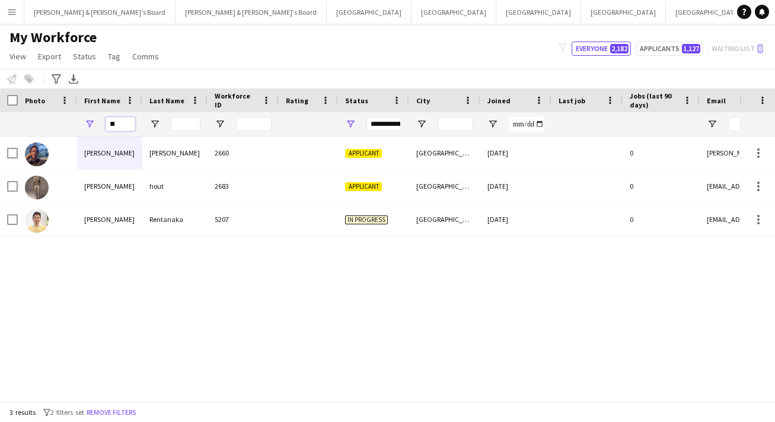
type input "*"
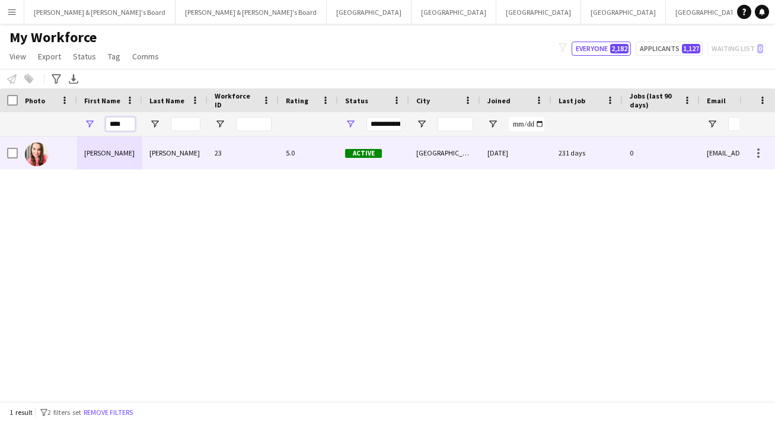
type input "****"
click at [131, 151] on div "Tennille" at bounding box center [109, 152] width 65 height 33
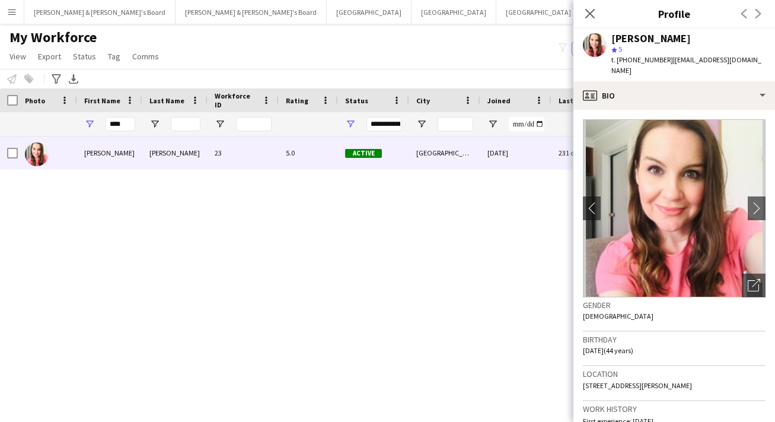
scroll to position [0, 0]
click at [126, 120] on input "****" at bounding box center [121, 124] width 30 height 14
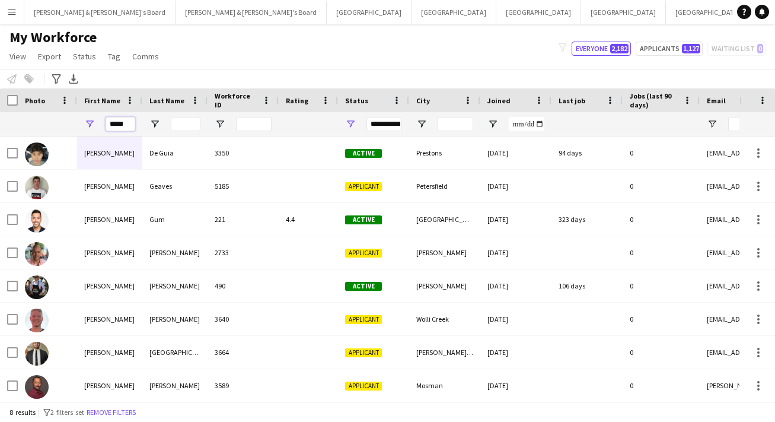
type input "*****"
click at [193, 123] on input "Last Name Filter Input" at bounding box center [186, 124] width 30 height 14
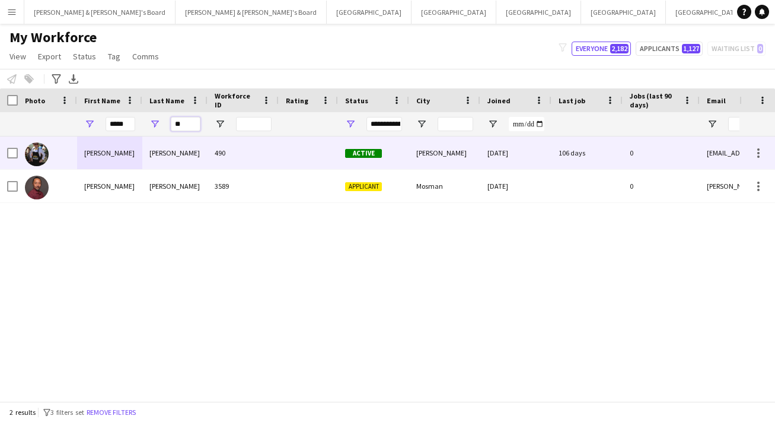
type input "**"
click at [166, 154] on div "Millard" at bounding box center [174, 152] width 65 height 33
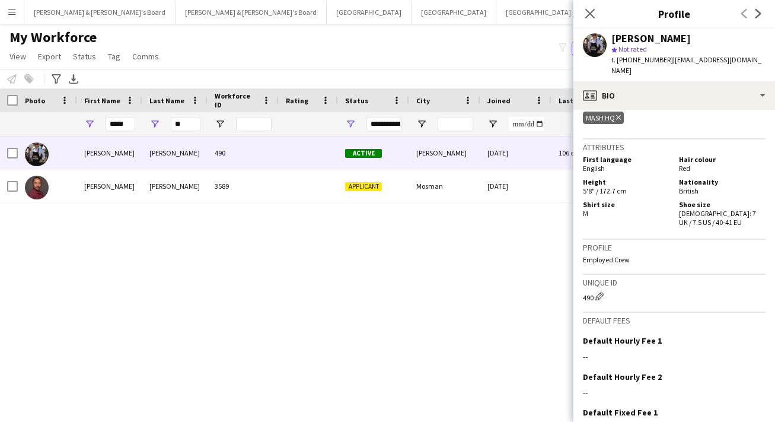
scroll to position [378, 0]
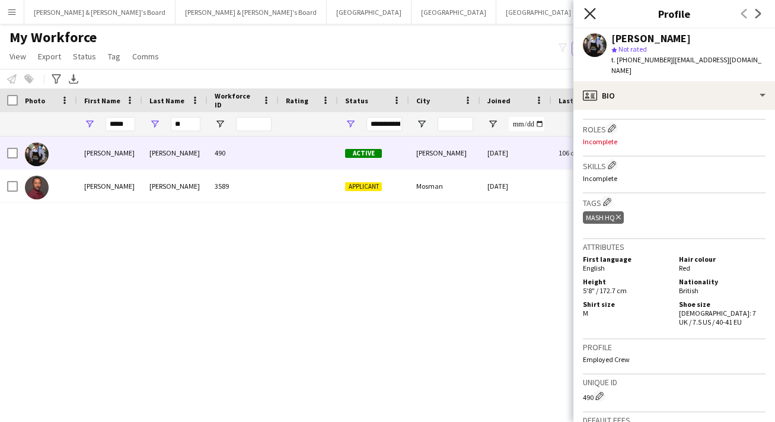
click at [593, 14] on icon "Close pop-in" at bounding box center [589, 13] width 11 height 11
